Goal: Transaction & Acquisition: Purchase product/service

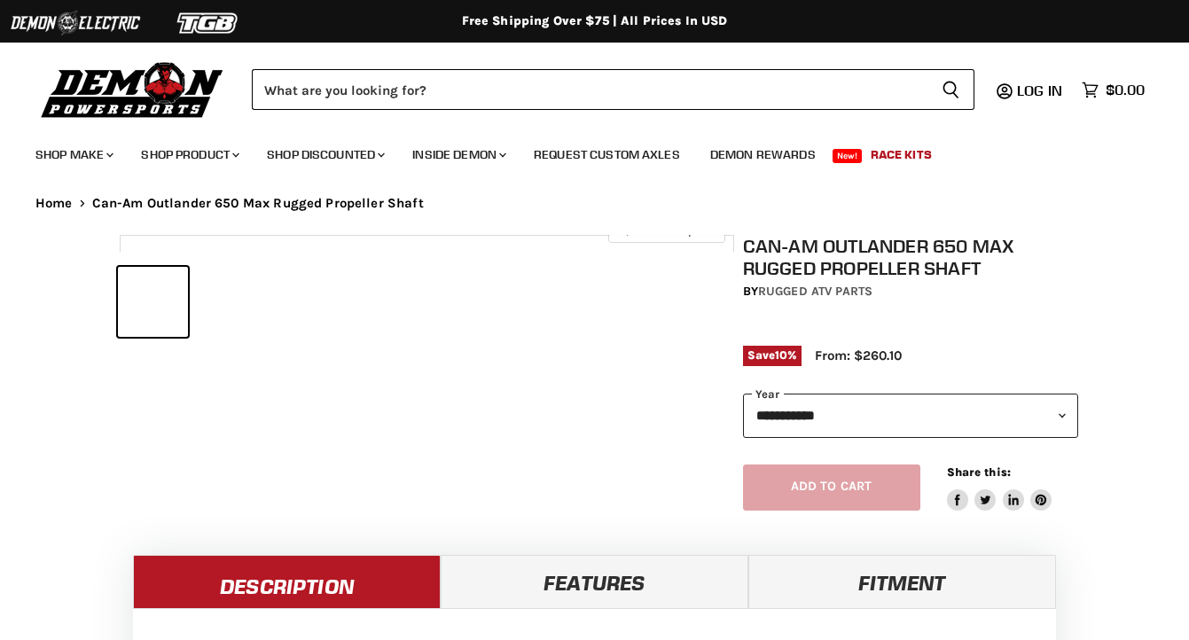
select select "******"
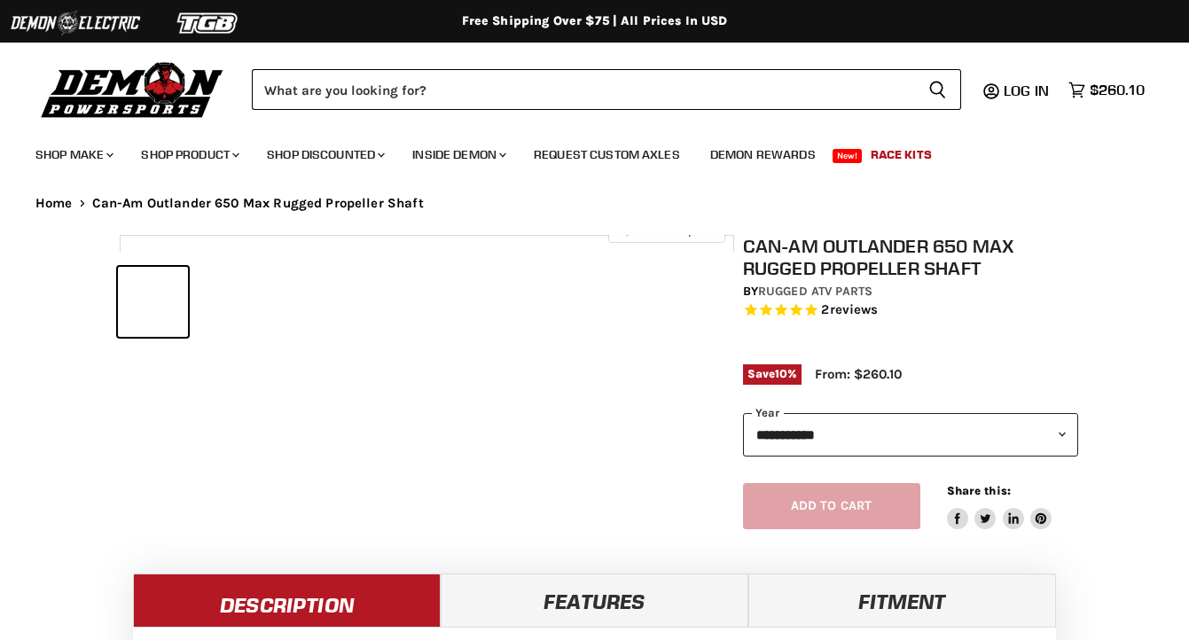
select select "******"
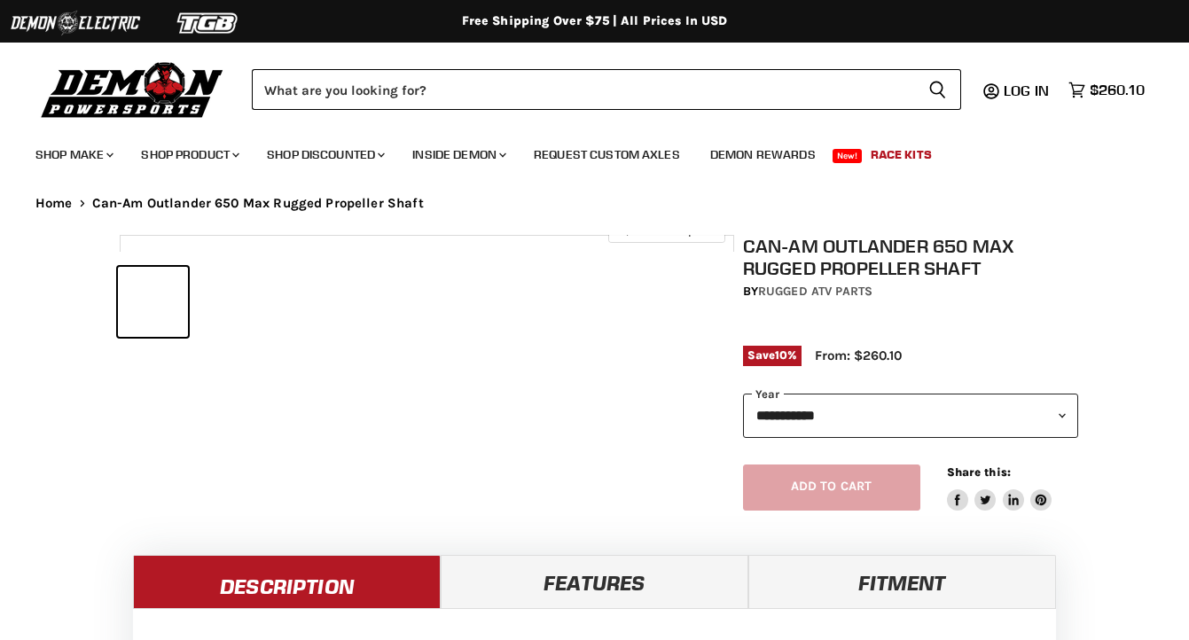
select select "******"
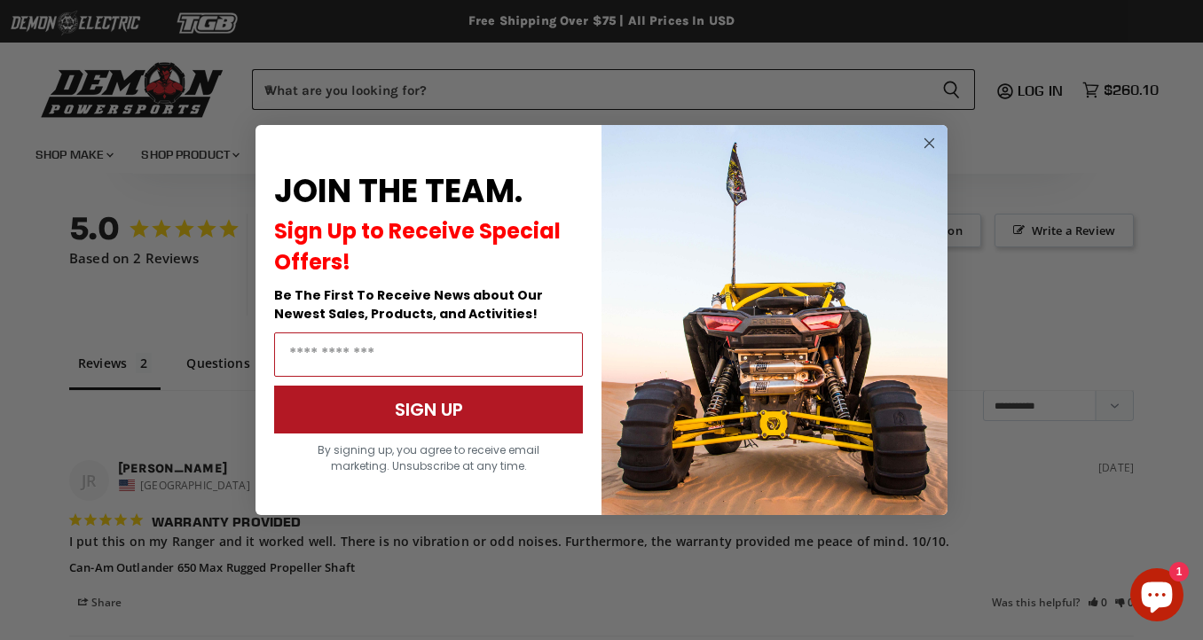
scroll to position [1281, 0]
